Goal: Obtain resource: Download file/media

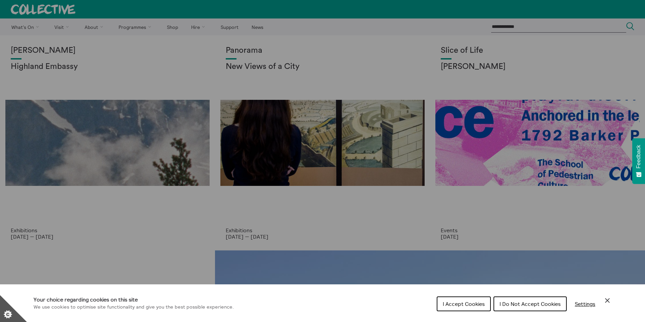
drag, startPoint x: 462, startPoint y: 303, endPoint x: 458, endPoint y: 300, distance: 4.8
click at [462, 303] on span "I Accept Cookies" at bounding box center [464, 303] width 42 height 7
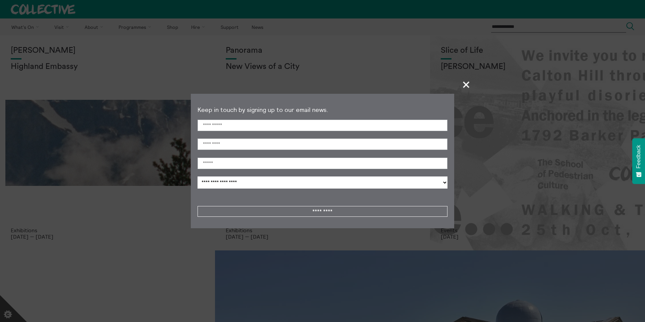
click at [464, 88] on span "+" at bounding box center [467, 85] width 20 height 20
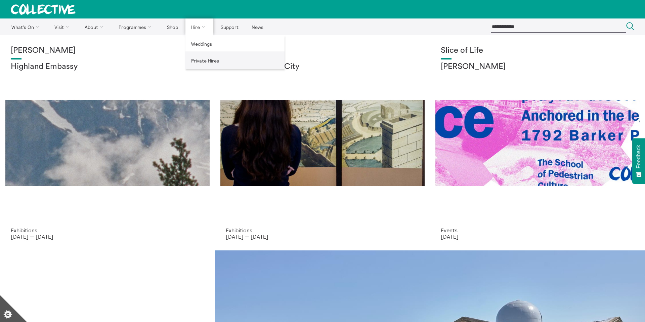
click at [207, 62] on link "Private Hires" at bounding box center [234, 60] width 99 height 17
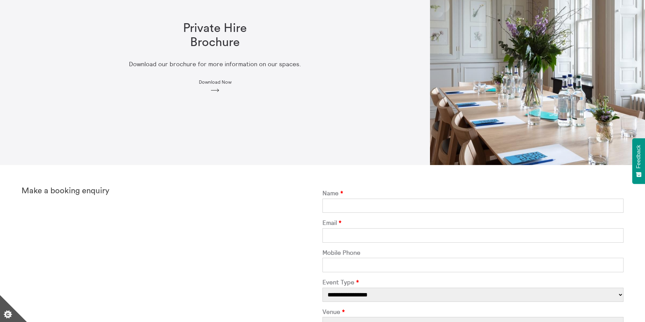
scroll to position [85, 0]
click at [229, 82] on span "Download Now" at bounding box center [215, 82] width 33 height 5
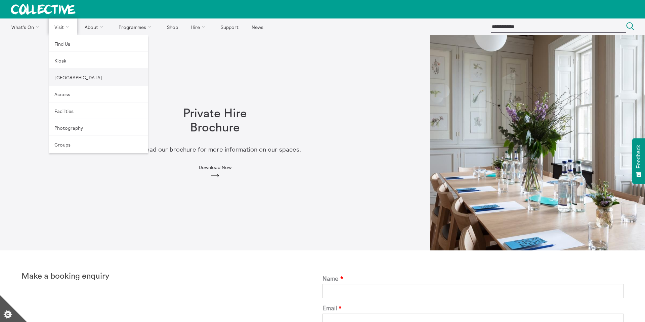
click at [73, 78] on link "[GEOGRAPHIC_DATA]" at bounding box center [98, 77] width 99 height 17
